Goal: Transaction & Acquisition: Purchase product/service

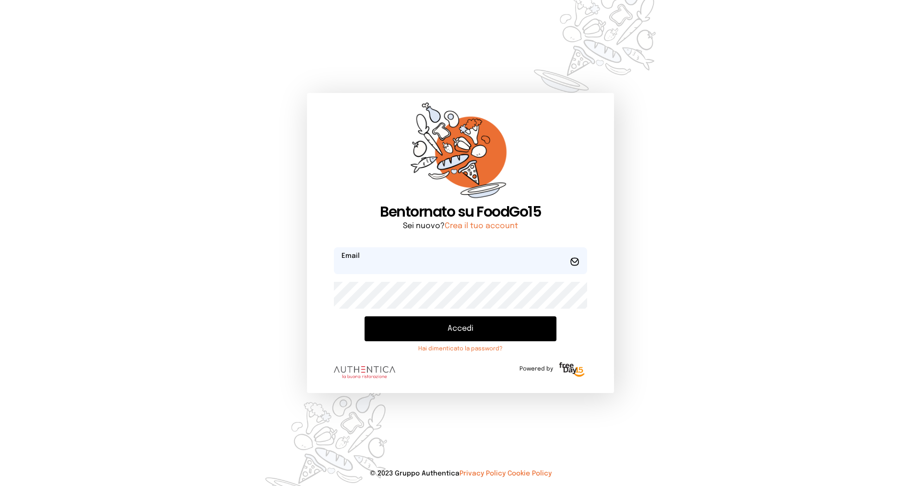
type input "**********"
click at [422, 324] on button "Accedi" at bounding box center [460, 329] width 192 height 25
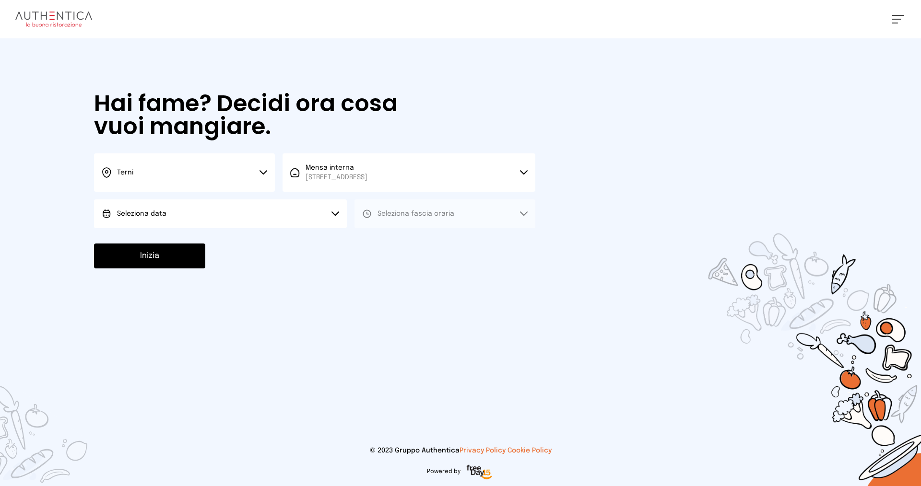
drag, startPoint x: 209, startPoint y: 211, endPoint x: 200, endPoint y: 224, distance: 16.4
click at [209, 211] on button "Seleziona data" at bounding box center [220, 214] width 253 height 29
click at [191, 240] on li "[DATE], [DATE]" at bounding box center [220, 240] width 253 height 25
click at [388, 215] on span "Seleziona fascia oraria" at bounding box center [415, 214] width 77 height 7
click at [373, 237] on div "Pranzo" at bounding box center [381, 241] width 38 height 10
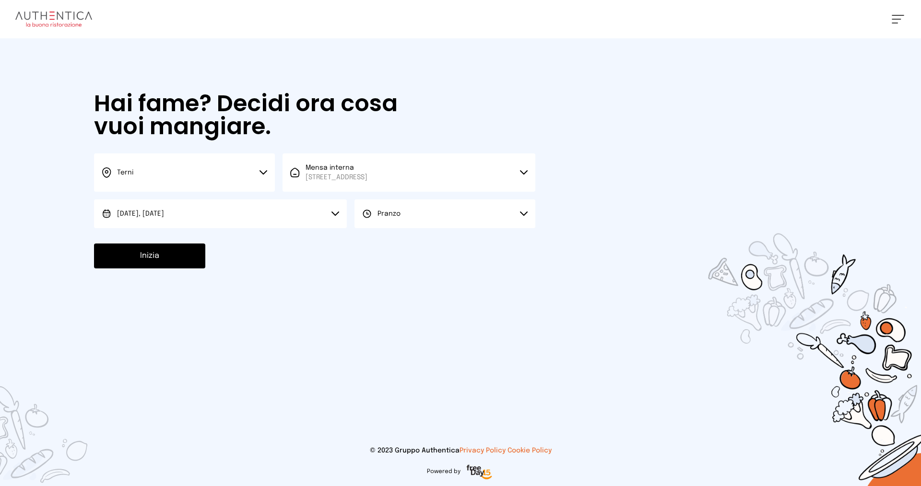
click at [168, 248] on button "Inizia" at bounding box center [149, 256] width 111 height 25
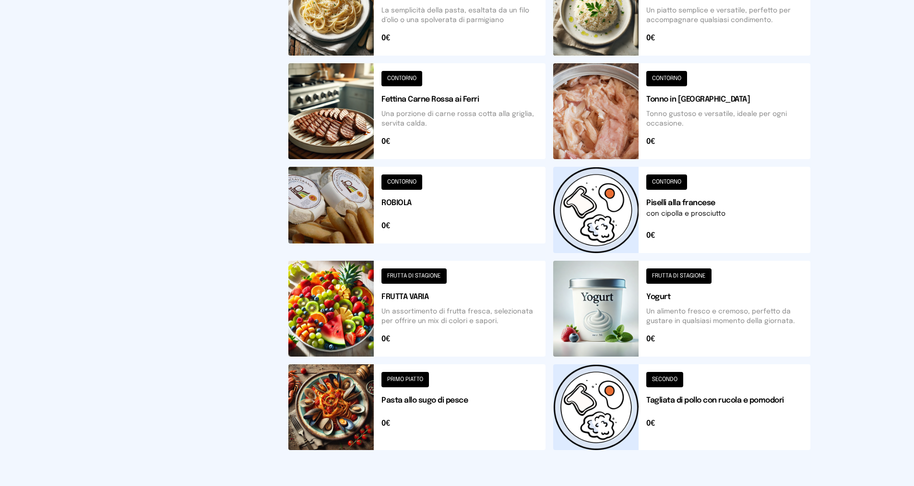
scroll to position [288, 0]
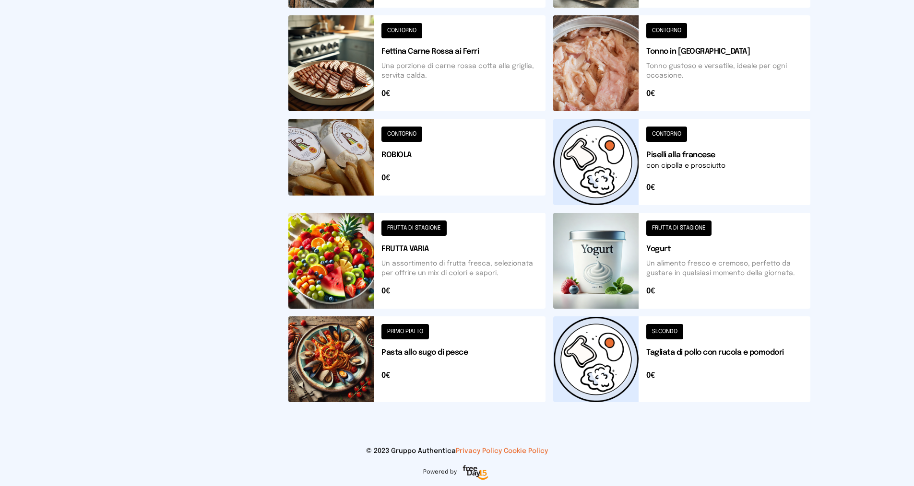
click at [672, 335] on button at bounding box center [681, 360] width 257 height 86
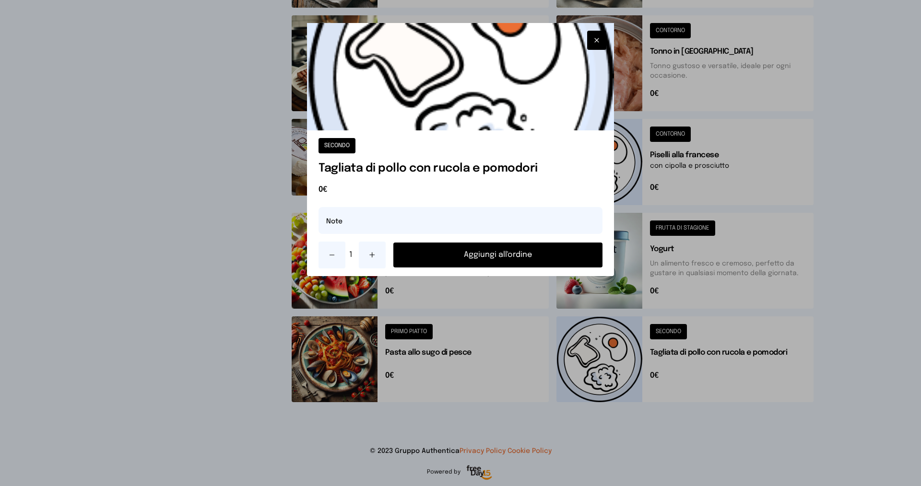
click at [552, 261] on button "Aggiungi all'ordine" at bounding box center [497, 255] width 209 height 25
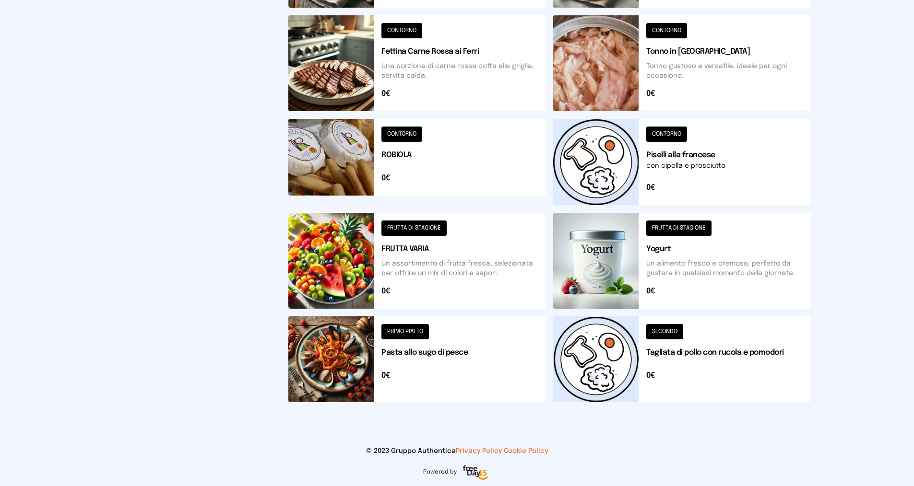
scroll to position [48, 0]
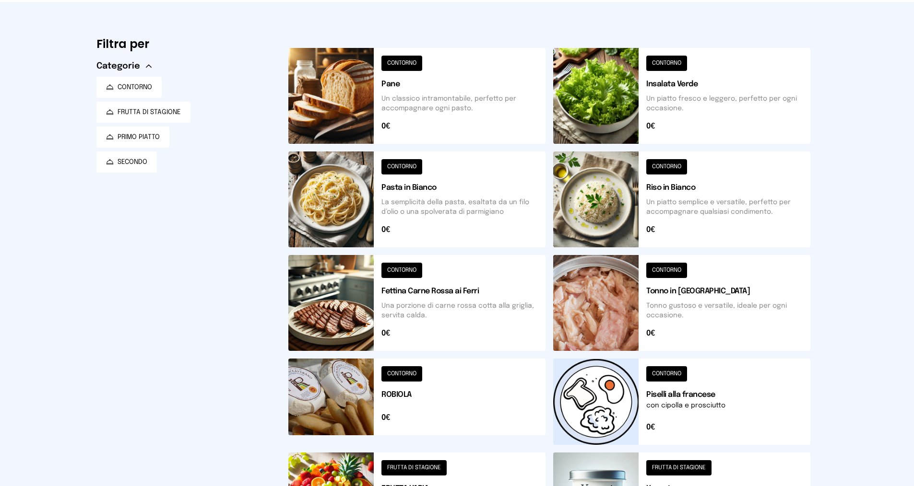
click at [664, 372] on button at bounding box center [681, 402] width 257 height 86
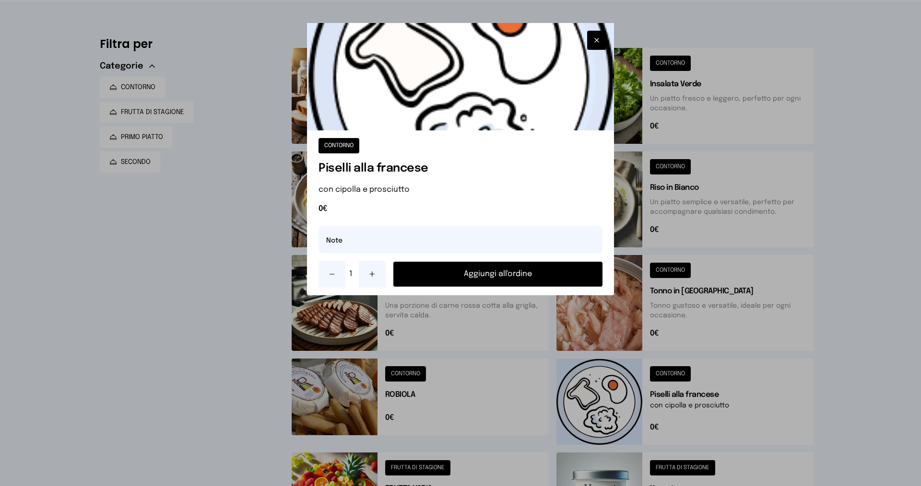
click at [537, 274] on button "Aggiungi all'ordine" at bounding box center [497, 274] width 209 height 25
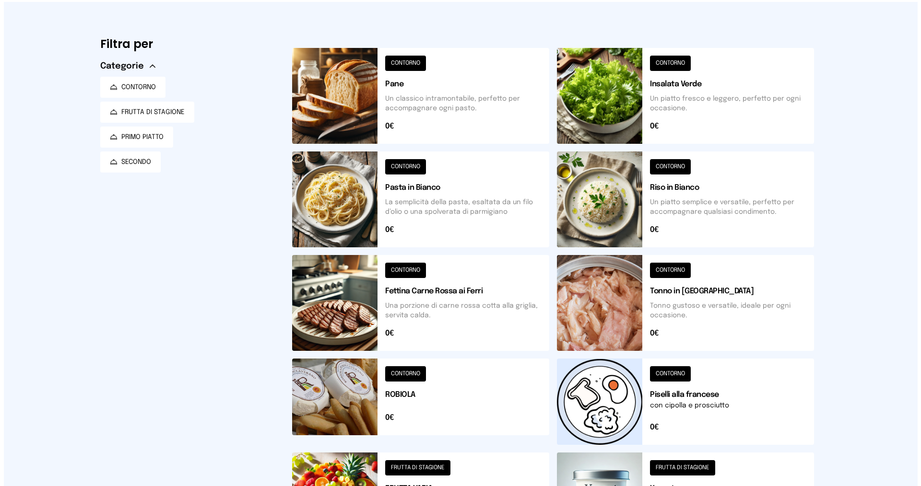
scroll to position [0, 0]
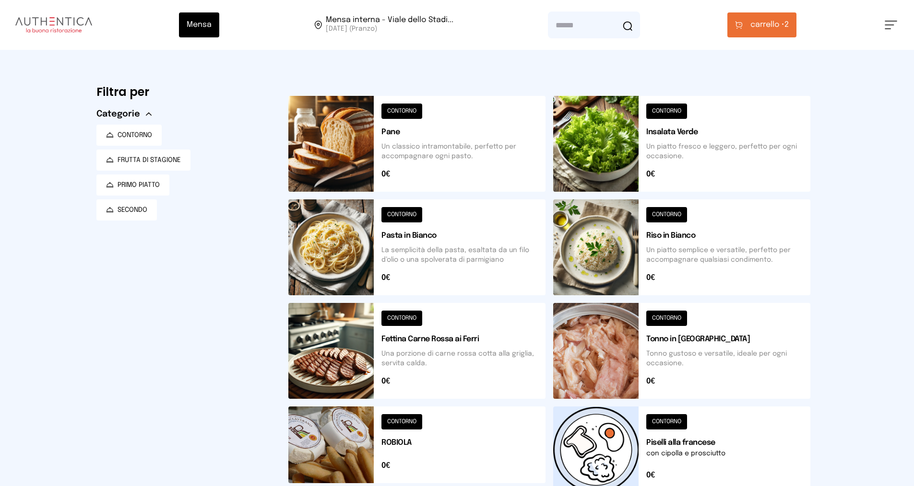
click at [767, 23] on span "carrello •" at bounding box center [767, 25] width 34 height 12
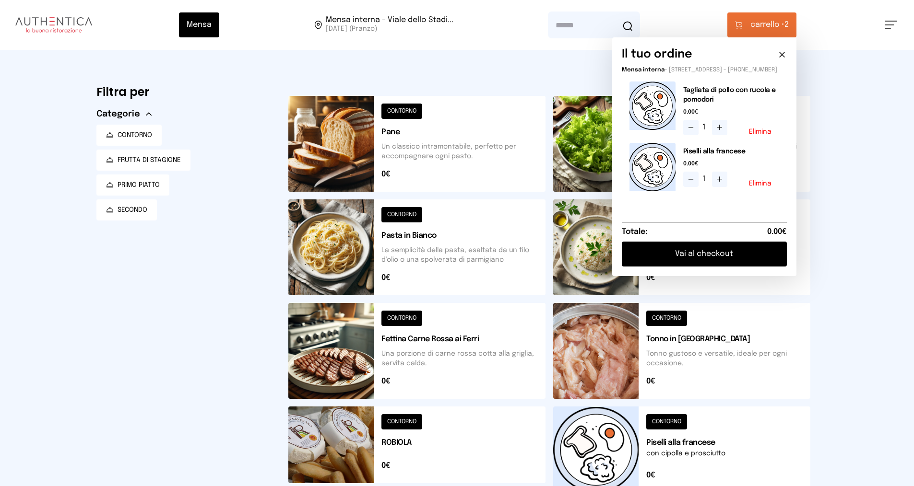
click at [717, 258] on button "Vai al checkout" at bounding box center [704, 254] width 165 height 25
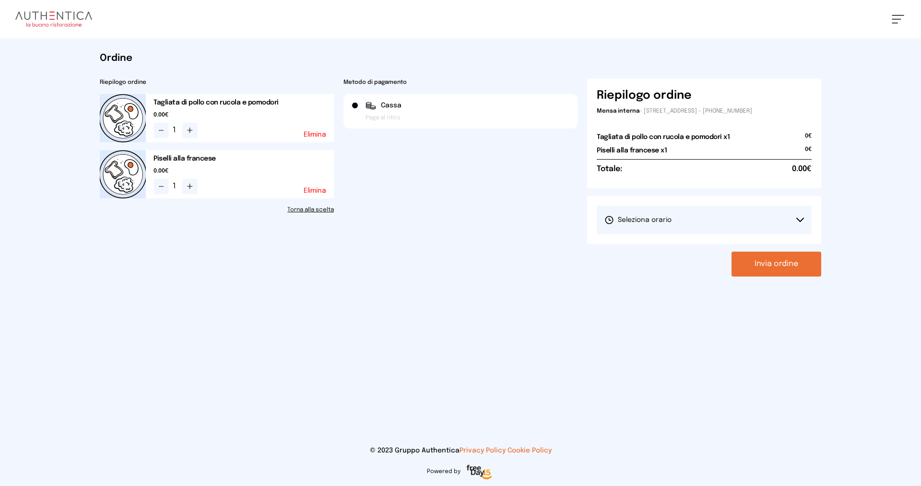
click at [657, 220] on span "Seleziona orario" at bounding box center [637, 220] width 67 height 10
click at [657, 241] on li "1° Turno (13:00 - 15:00)" at bounding box center [704, 247] width 215 height 25
click at [747, 270] on button "Invia ordine" at bounding box center [776, 264] width 90 height 25
